Goal: Task Accomplishment & Management: Manage account settings

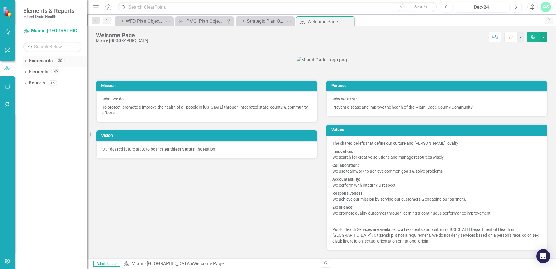
click at [25, 62] on icon "Dropdown" at bounding box center [25, 61] width 4 height 3
click at [27, 71] on icon "Dropdown" at bounding box center [28, 71] width 4 height 3
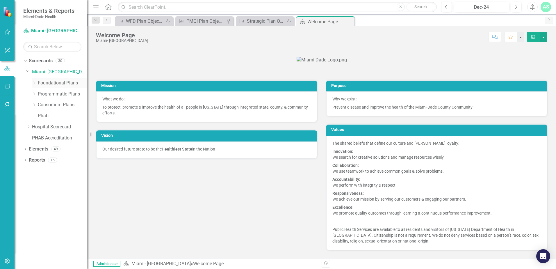
click at [37, 81] on div "Dropdown" at bounding box center [35, 83] width 6 height 5
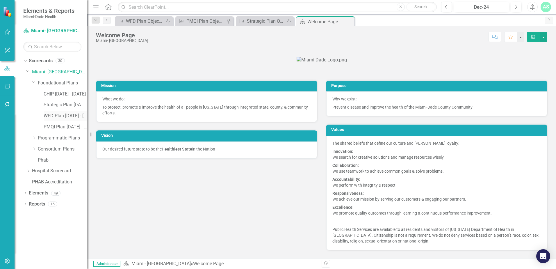
click at [55, 115] on link "WFD Plan [DATE] - [DATE]" at bounding box center [66, 116] width 44 height 7
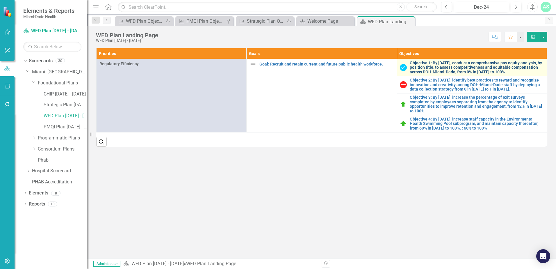
click at [427, 68] on link "Objective 1: By [DATE], conduct a comprehensive pay equity analysis, by positio…" at bounding box center [477, 67] width 134 height 13
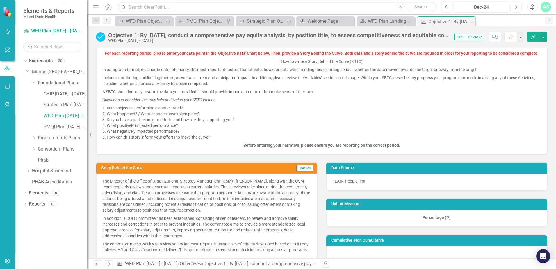
scroll to position [204, 0]
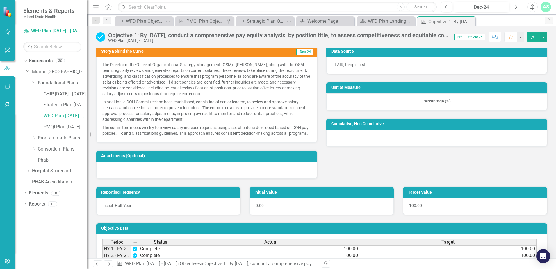
click at [515, 5] on icon "Next" at bounding box center [515, 6] width 3 height 5
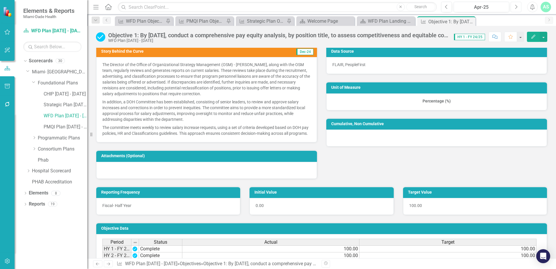
click at [515, 5] on icon "Next" at bounding box center [515, 6] width 3 height 5
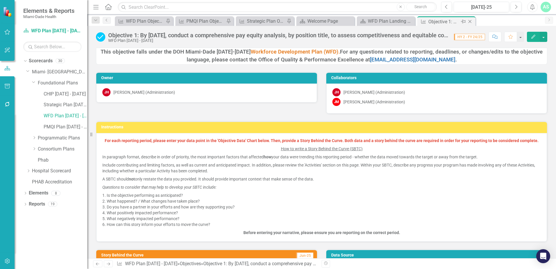
click at [470, 21] on icon "Close" at bounding box center [470, 21] width 6 height 5
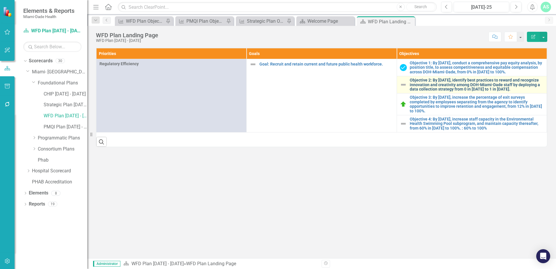
click at [439, 85] on link "Objective 2: By [DATE], identify best practices to reward and recognize innovat…" at bounding box center [477, 84] width 134 height 13
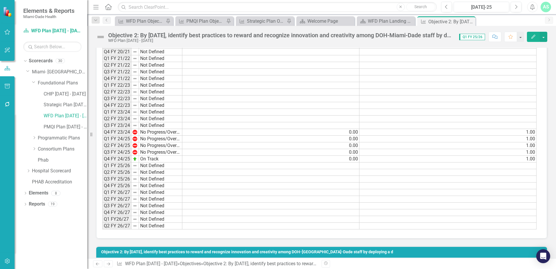
scroll to position [407, 0]
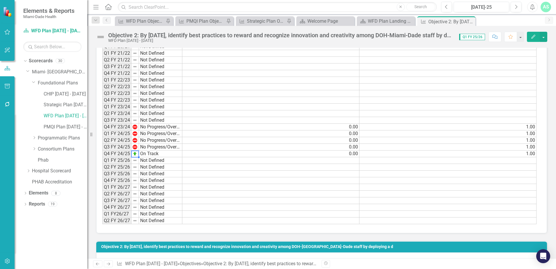
click at [137, 154] on img at bounding box center [135, 153] width 5 height 5
click at [148, 153] on td "On Track" at bounding box center [160, 153] width 43 height 7
click at [148, 151] on div "On Track" at bounding box center [161, 150] width 44 height 0
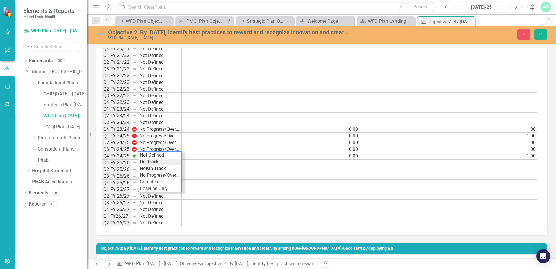
scroll to position [409, 0]
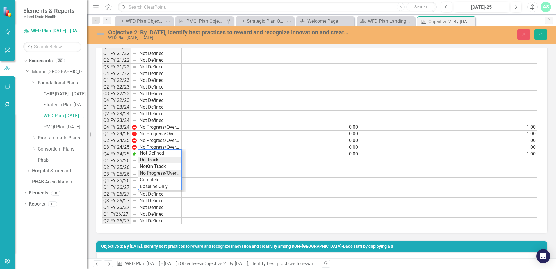
type textarea "No Progress/Overdue"
click at [159, 175] on div "Period Status Actual Target Q3 FY 19/20 Not Defined Q4 FY 19/20 Not Defined Q1 …" at bounding box center [319, 113] width 435 height 221
click at [538, 33] on icon "Save" at bounding box center [540, 34] width 5 height 4
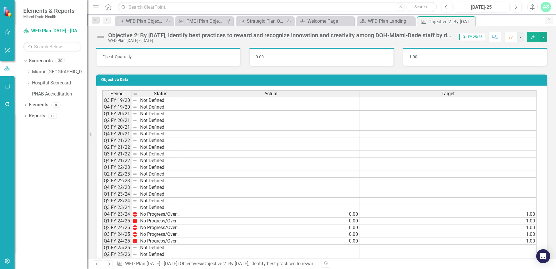
scroll to position [436, 0]
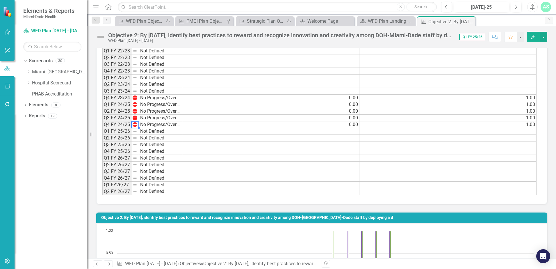
click at [144, 125] on td "No Progress/Overdue" at bounding box center [160, 124] width 43 height 7
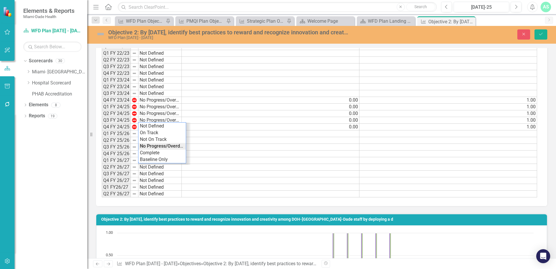
scroll to position [438, 0]
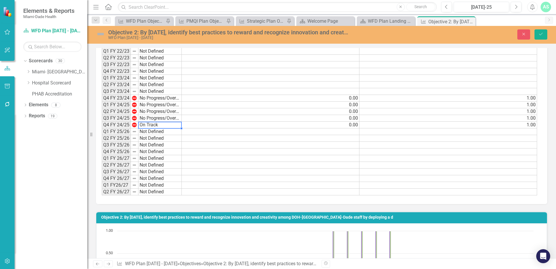
click at [153, 130] on div "Period Status Actual Target Q3 FY 19/20 Not Defined Q4 FY 19/20 Not Defined Q1 …" at bounding box center [319, 84] width 435 height 221
click at [543, 34] on icon "Save" at bounding box center [540, 34] width 5 height 4
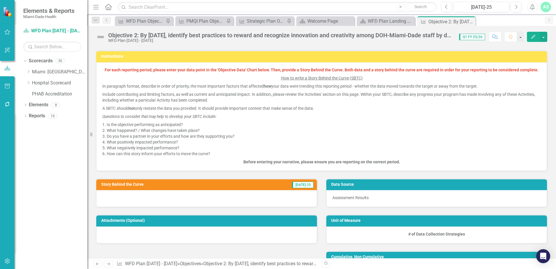
scroll to position [29, 0]
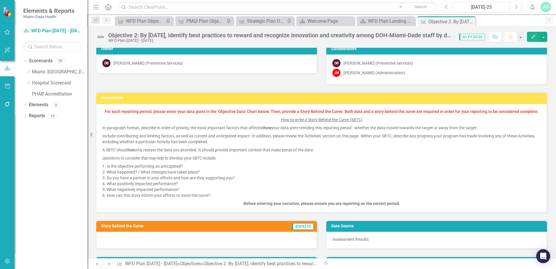
click at [450, 6] on button "Previous" at bounding box center [446, 7] width 11 height 10
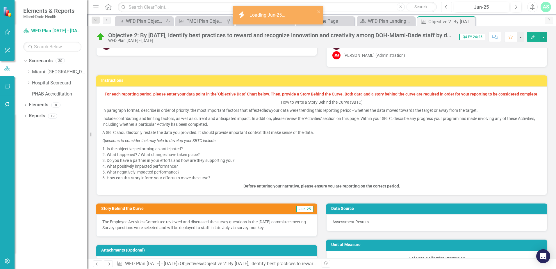
scroll to position [116, 0]
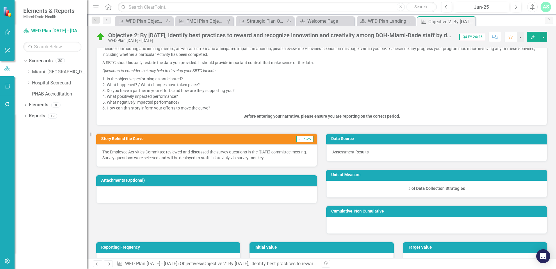
click at [268, 154] on p "The Employee Activities Committee reviewed and discussed the survey questions i…" at bounding box center [206, 155] width 209 height 12
click at [263, 155] on p "The Employee Activities Committee reviewed and discussed the survey questions i…" at bounding box center [206, 155] width 209 height 12
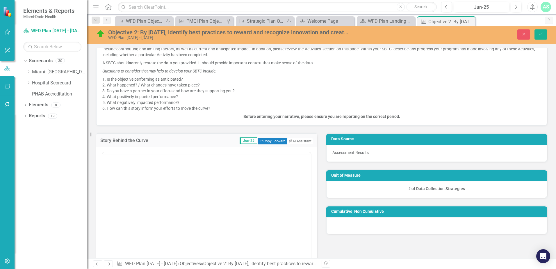
scroll to position [0, 0]
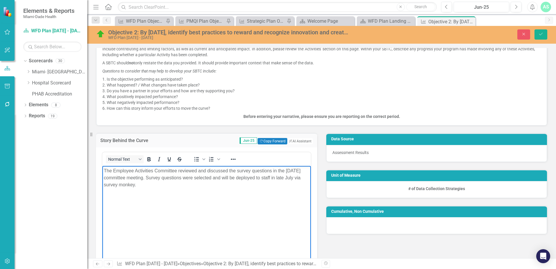
drag, startPoint x: 152, startPoint y: 183, endPoint x: 199, endPoint y: 329, distance: 152.9
click at [102, 165] on html "The Employee Activities Committee reviewed and discussed the survey questions i…" at bounding box center [206, 208] width 209 height 87
copy p "The Employee Activities Committee reviewed and discussed the survey questions i…"
click at [523, 33] on icon "Close" at bounding box center [523, 34] width 5 height 4
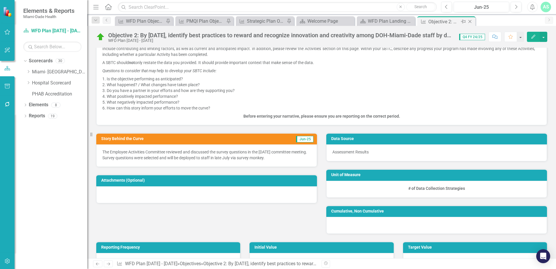
click at [471, 22] on icon "Close" at bounding box center [470, 21] width 6 height 5
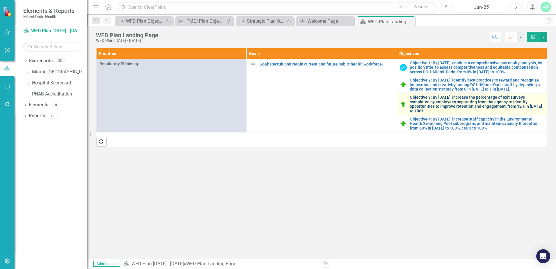
click at [416, 104] on link "Objective 3: By [DATE], increase the percentage of exit surveys completed by em…" at bounding box center [477, 104] width 134 height 18
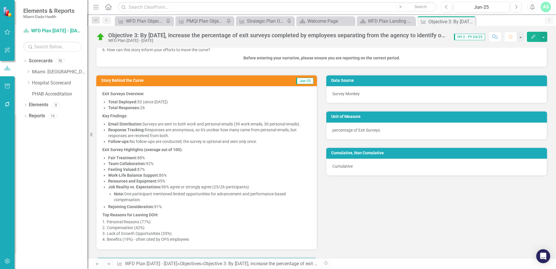
scroll to position [204, 0]
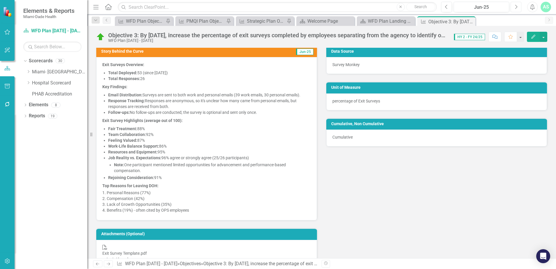
click at [513, 8] on button "Next" at bounding box center [516, 7] width 11 height 10
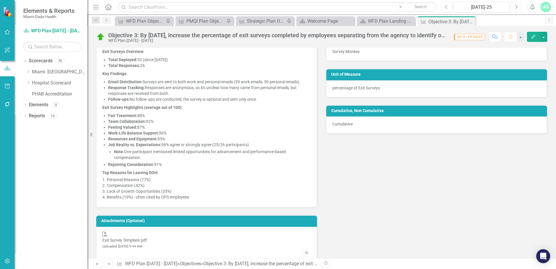
scroll to position [233, 0]
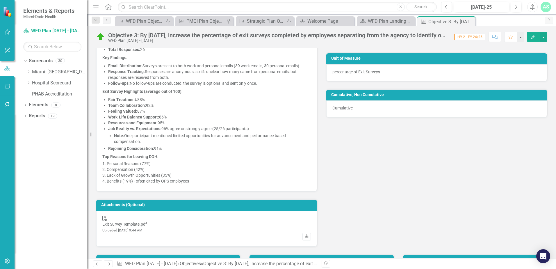
click at [438, 173] on div "Story Behind the Curve Jun-25 Exit Surveys Overview: Total Deployed: 53 (since …" at bounding box center [322, 128] width 460 height 238
